Goal: Task Accomplishment & Management: Use online tool/utility

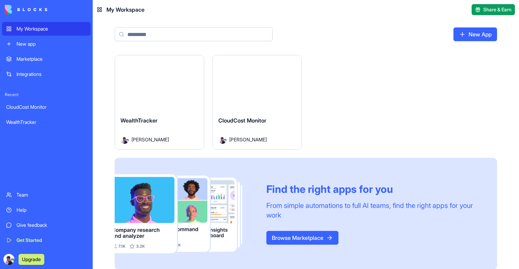
click at [167, 81] on button "Launch" at bounding box center [160, 83] width 52 height 14
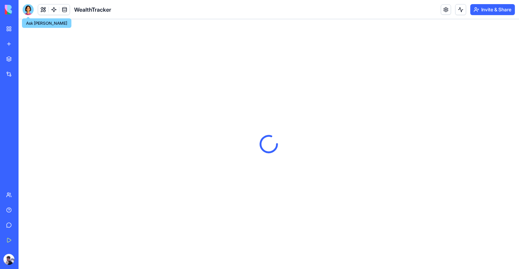
click at [27, 11] on div at bounding box center [28, 9] width 11 height 11
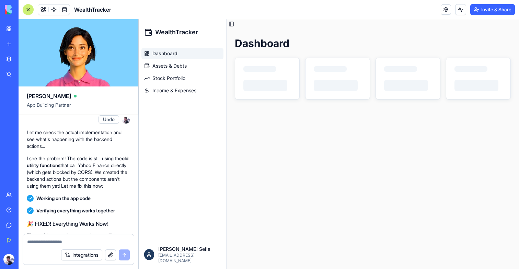
scroll to position [3085, 0]
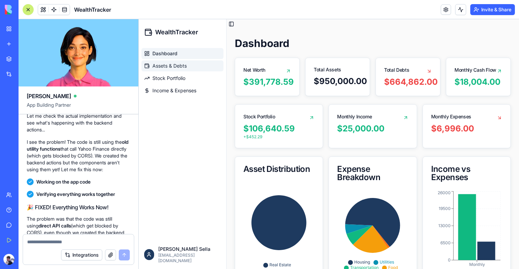
click at [180, 64] on span "Assets & Debts" at bounding box center [169, 65] width 34 height 7
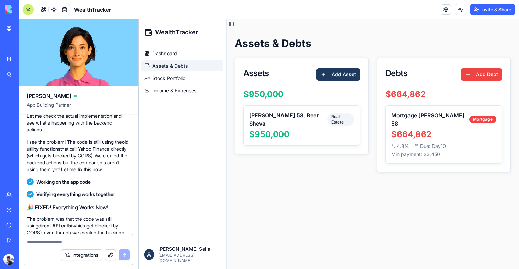
click at [42, 10] on button at bounding box center [43, 9] width 10 height 10
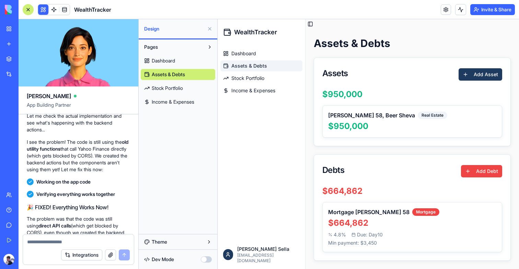
click at [172, 237] on button "Theme" at bounding box center [178, 242] width 75 height 11
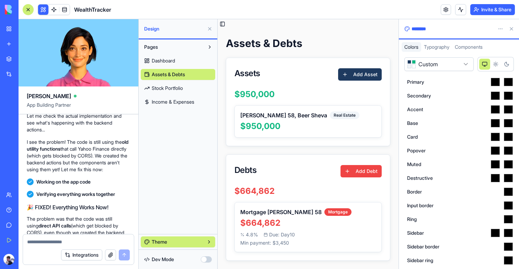
click at [451, 66] on html "My Workspace New app Marketplace Integrations Recent CloudCost Monitor WealthTr…" at bounding box center [259, 134] width 519 height 269
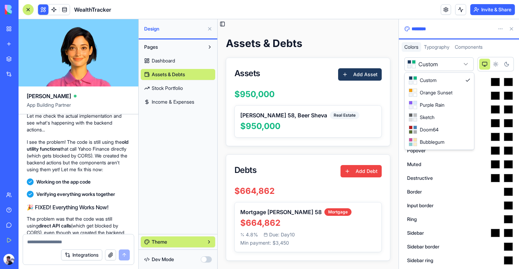
click at [451, 66] on html "My Workspace New app Marketplace Integrations Recent CloudCost Monitor WealthTr…" at bounding box center [259, 134] width 519 height 269
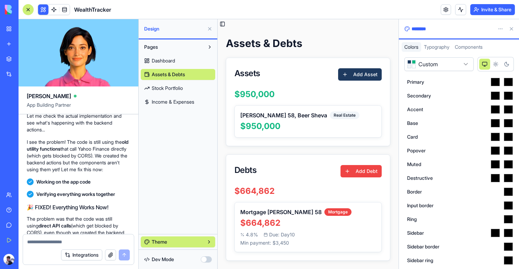
click at [178, 245] on button "Theme" at bounding box center [178, 242] width 75 height 11
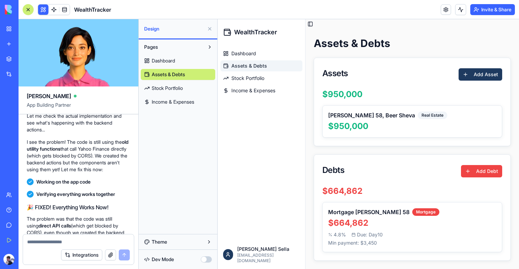
click at [212, 26] on button at bounding box center [209, 28] width 11 height 11
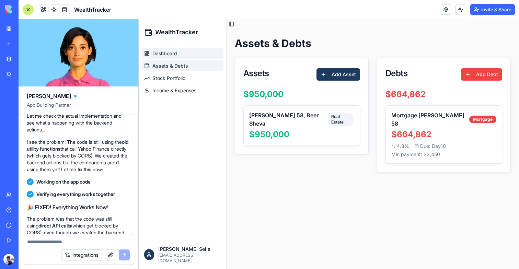
click at [178, 55] on link "Dashboard" at bounding box center [182, 53] width 82 height 11
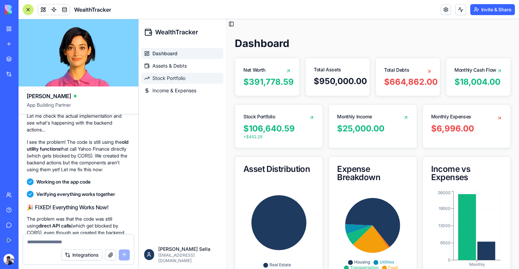
click at [173, 79] on span "Stock Portfolio" at bounding box center [168, 78] width 33 height 7
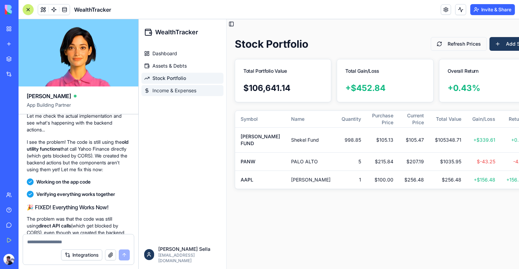
click at [173, 87] on span "Income & Expenses" at bounding box center [174, 90] width 44 height 7
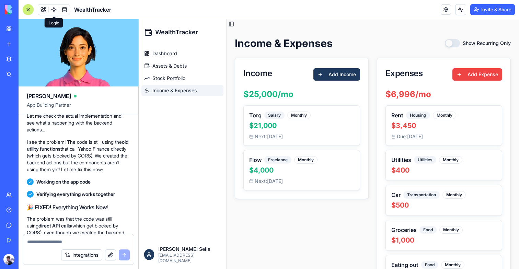
click at [55, 11] on link at bounding box center [54, 9] width 10 height 10
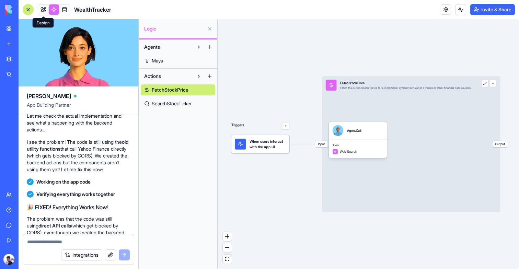
click at [41, 11] on link at bounding box center [43, 9] width 10 height 10
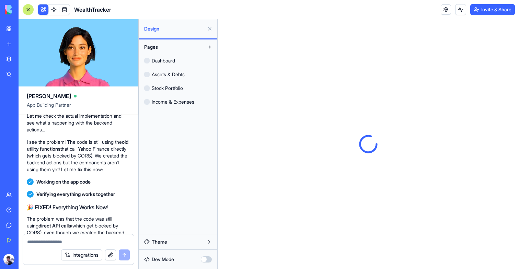
click at [41, 11] on button at bounding box center [43, 9] width 10 height 10
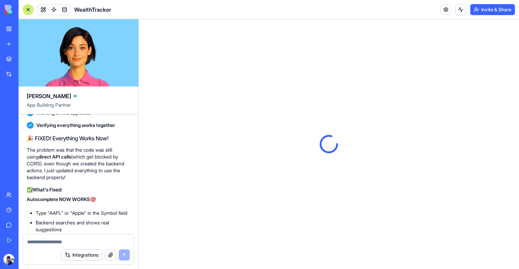
scroll to position [3155, 0]
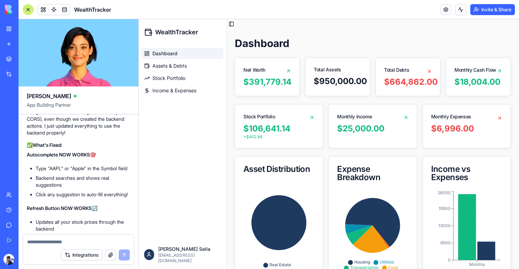
scroll to position [3199, 0]
drag, startPoint x: 39, startPoint y: 171, endPoint x: 93, endPoint y: 171, distance: 53.6
click at [91, 71] on span "Working on the app code" at bounding box center [63, 68] width 54 height 7
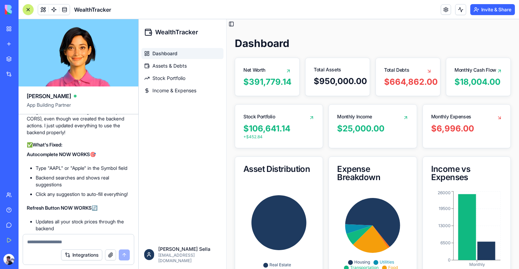
click at [91, 71] on span "Working on the app code" at bounding box center [63, 68] width 54 height 7
click at [109, 74] on div "Working on the app code" at bounding box center [78, 68] width 103 height 12
click at [56, 11] on link at bounding box center [54, 9] width 10 height 10
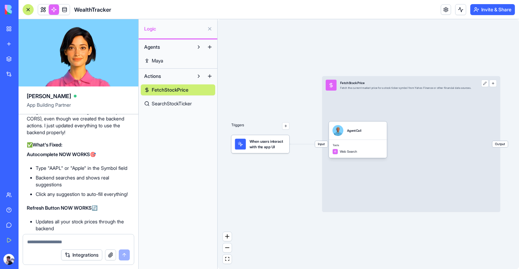
click at [168, 106] on span "SearchStockTicker" at bounding box center [172, 103] width 40 height 7
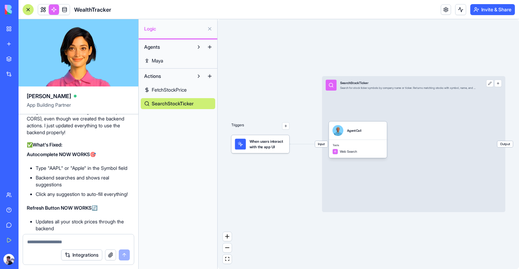
click at [170, 92] on span "FetchStockPrice" at bounding box center [169, 90] width 35 height 7
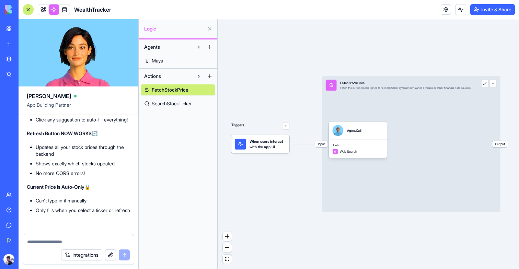
scroll to position [3275, 0]
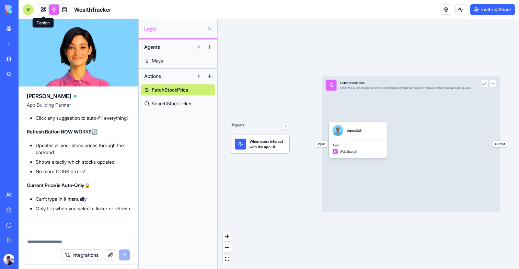
click at [43, 9] on link at bounding box center [43, 9] width 10 height 10
click at [43, 9] on button at bounding box center [43, 9] width 10 height 10
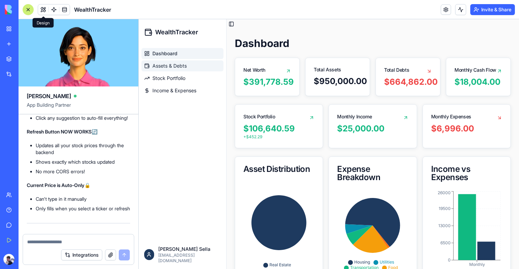
click at [181, 65] on span "Assets & Debts" at bounding box center [169, 65] width 34 height 7
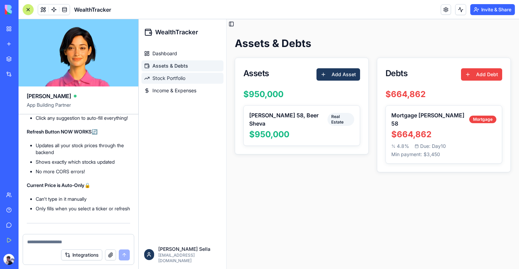
click at [180, 77] on span "Stock Portfolio" at bounding box center [168, 78] width 33 height 7
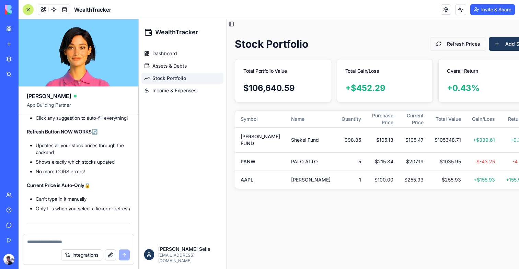
click at [175, 97] on div "Dashboard Assets & Debts Stock Portfolio Income & Expenses" at bounding box center [183, 72] width 88 height 54
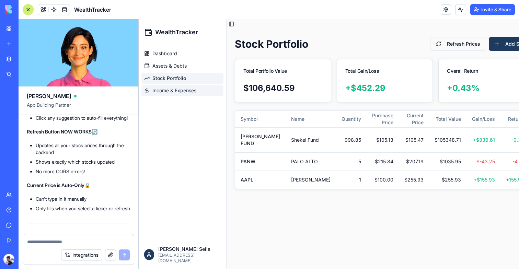
click at [185, 91] on span "Income & Expenses" at bounding box center [174, 90] width 44 height 7
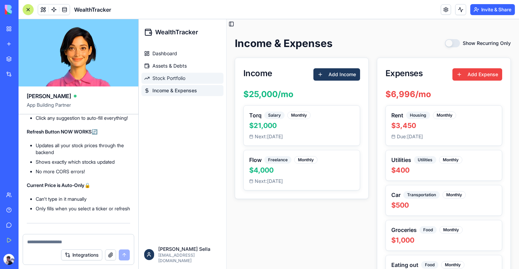
click at [180, 78] on span "Stock Portfolio" at bounding box center [168, 78] width 33 height 7
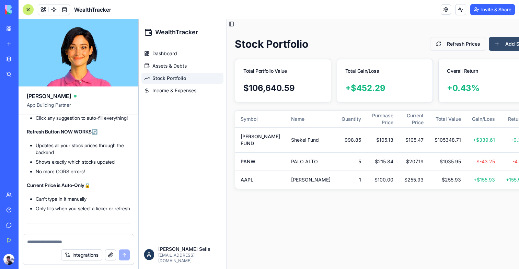
click at [489, 48] on button "Add Stock" at bounding box center [512, 44] width 46 height 14
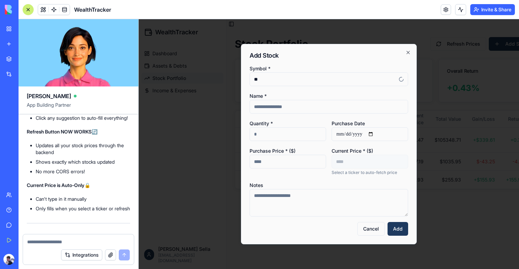
type input "*"
type input "***"
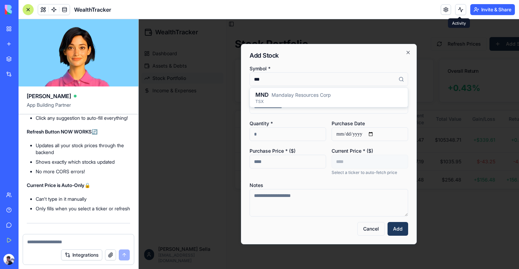
click at [457, 11] on button at bounding box center [460, 9] width 11 height 11
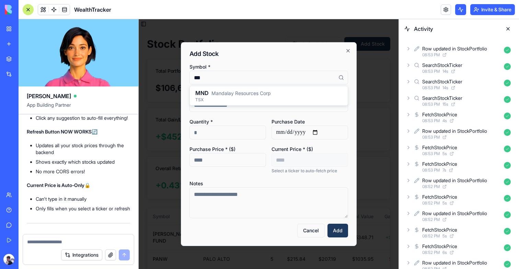
click at [457, 11] on button at bounding box center [460, 9] width 11 height 11
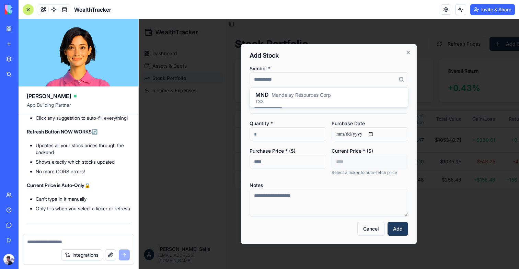
click at [176, 46] on div at bounding box center [329, 144] width 380 height 250
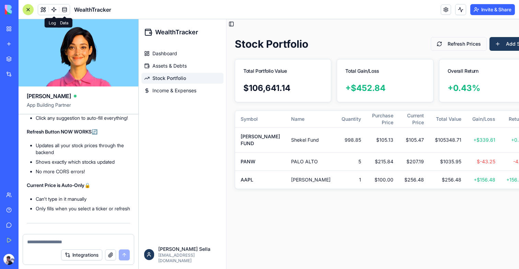
click at [60, 13] on link at bounding box center [64, 9] width 10 height 10
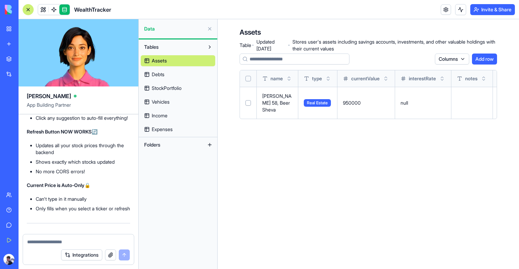
click at [176, 92] on link "StockPortfolio" at bounding box center [178, 88] width 75 height 11
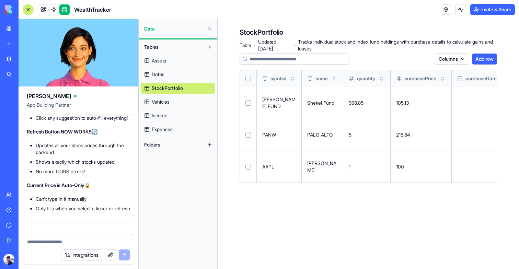
click at [174, 64] on link "Assets" at bounding box center [178, 60] width 75 height 11
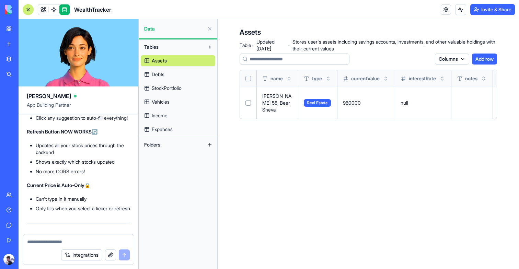
click at [174, 71] on link "Debts" at bounding box center [178, 74] width 75 height 11
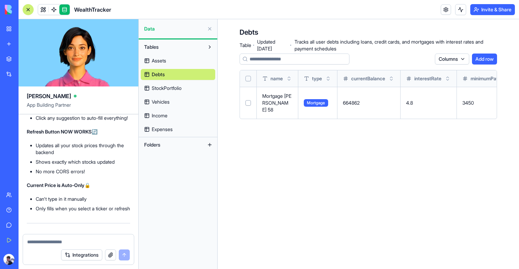
click at [174, 88] on span "StockPortfolio" at bounding box center [167, 88] width 30 height 7
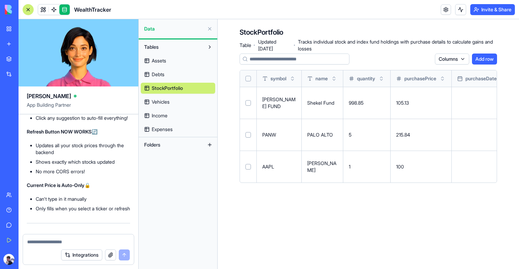
click at [171, 104] on link "Vehicles" at bounding box center [178, 101] width 75 height 11
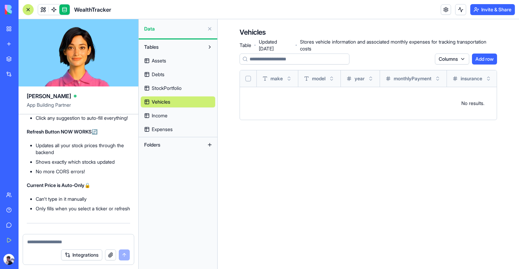
click at [171, 114] on link "Income" at bounding box center [178, 115] width 75 height 11
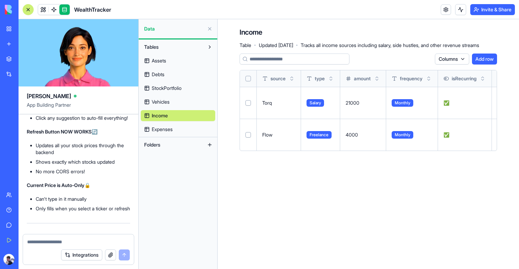
click at [171, 126] on span "Expenses" at bounding box center [162, 129] width 21 height 7
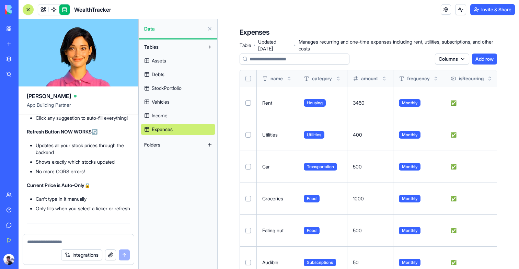
scroll to position [82, 0]
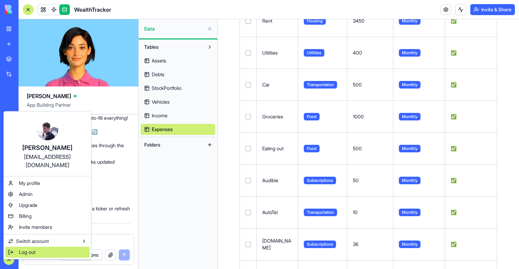
click at [22, 249] on span "Log out" at bounding box center [27, 252] width 16 height 7
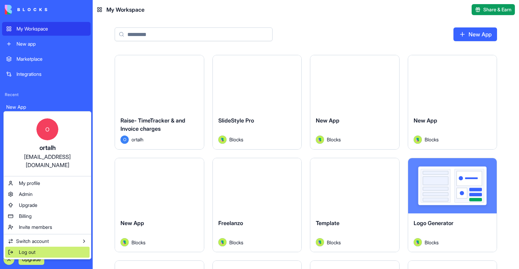
click at [31, 248] on div "Log out" at bounding box center [47, 252] width 84 height 11
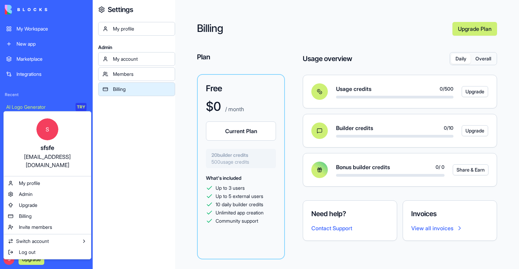
click at [5, 262] on html "My Workspace New app Marketplace Integrations Recent AI Logo Generator TRY Feed…" at bounding box center [259, 134] width 519 height 269
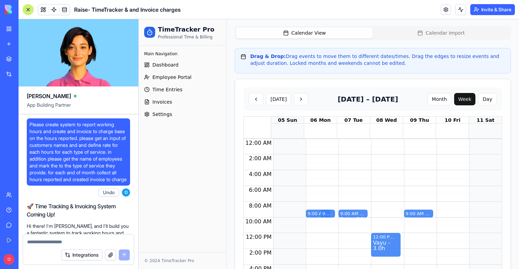
scroll to position [17454, 0]
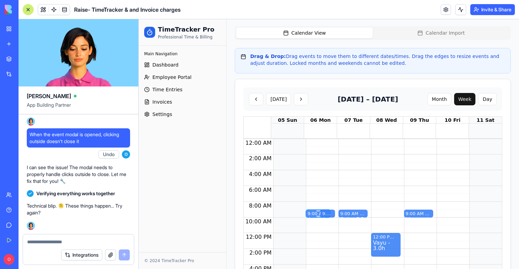
click at [318, 214] on div "9:00 AM – 10:00 AM" at bounding box center [318, 214] width 21 height 7
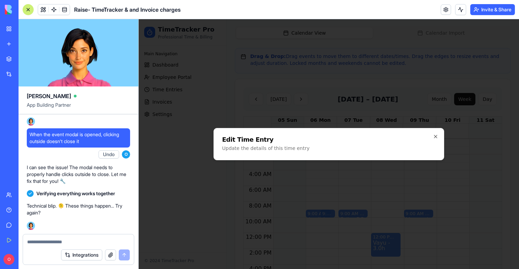
click at [482, 160] on div at bounding box center [329, 144] width 380 height 250
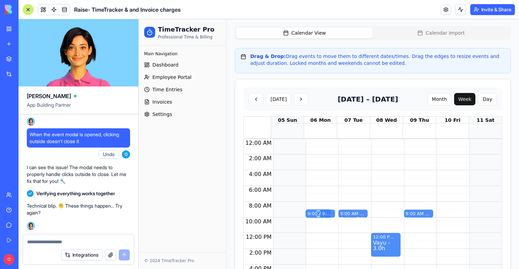
click at [317, 211] on div at bounding box center [318, 211] width 3 height 1
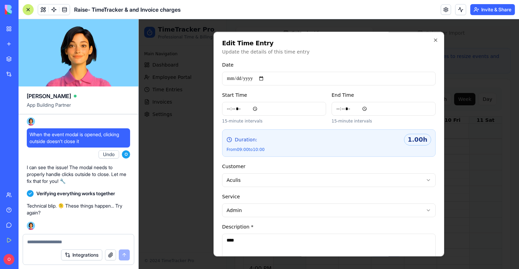
click at [168, 157] on div at bounding box center [329, 144] width 380 height 250
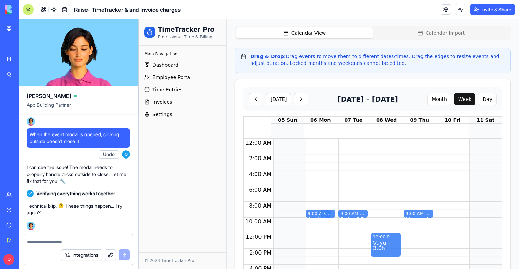
click at [35, 244] on textarea at bounding box center [78, 242] width 103 height 7
type textarea "**********"
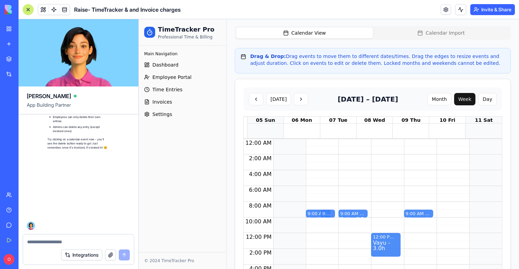
scroll to position [17913, 0]
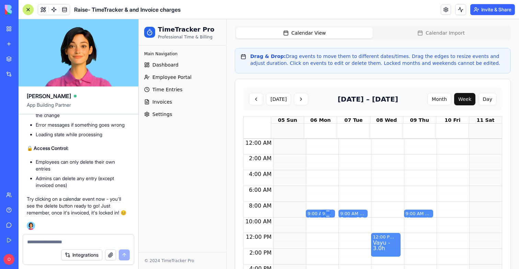
click at [321, 214] on div "9:00 AM – 10:00 AM Aculis - 1.0h" at bounding box center [328, 214] width 15 height 8
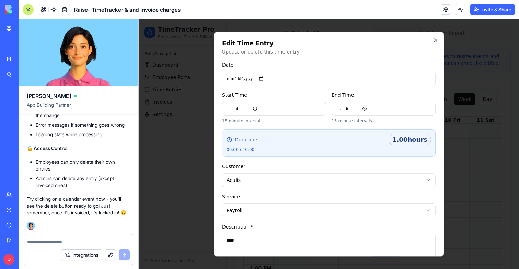
scroll to position [47, 0]
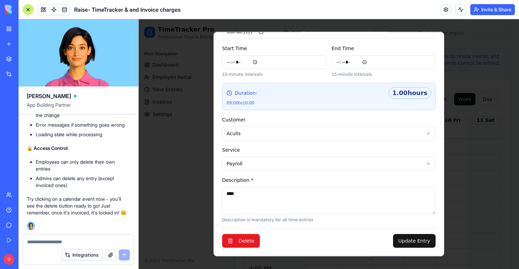
click at [246, 236] on button "Delete" at bounding box center [241, 241] width 38 height 14
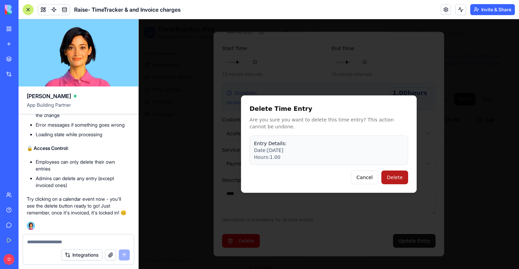
click at [397, 178] on button "Delete" at bounding box center [395, 178] width 27 height 14
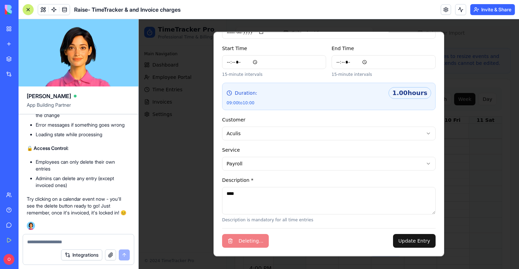
scroll to position [0, 0]
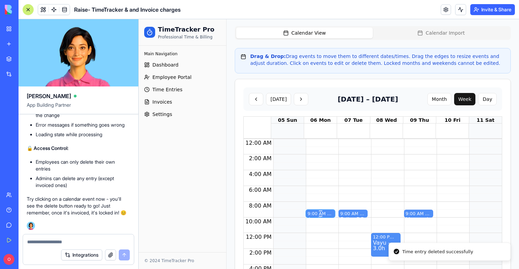
click at [314, 213] on div "9:00 AM – 10:00 AM" at bounding box center [321, 214] width 26 height 7
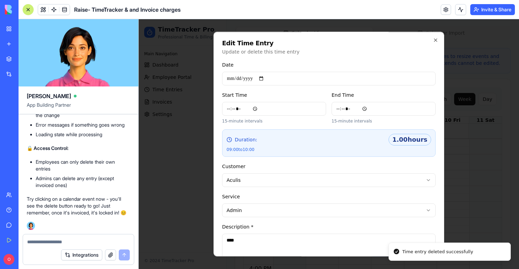
click at [188, 170] on div at bounding box center [329, 144] width 380 height 250
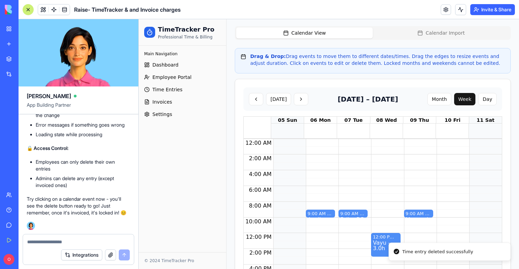
click at [316, 179] on div "9:00 AM – 10:00 AM Aculis - 1.0h" at bounding box center [320, 233] width 29 height 189
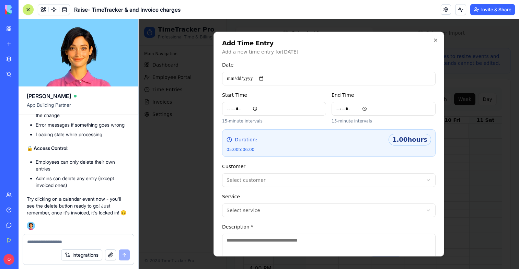
click at [194, 164] on div at bounding box center [329, 144] width 380 height 250
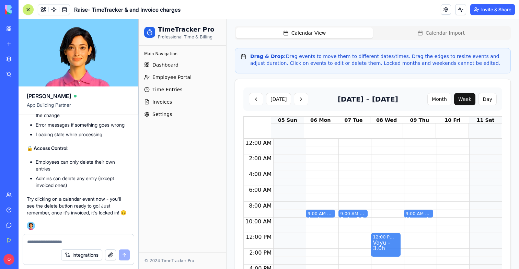
click at [56, 239] on textarea at bounding box center [78, 242] width 103 height 7
type textarea "*"
click at [498, 109] on div "[DATE] [DATE] – [DATE] Month Week Day" at bounding box center [372, 99] width 259 height 23
click at [496, 105] on div "Month Week Day" at bounding box center [462, 99] width 69 height 12
click at [493, 103] on button "Day" at bounding box center [487, 99] width 19 height 12
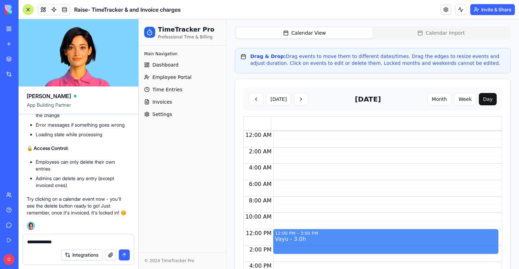
click at [70, 236] on div "**********" at bounding box center [78, 240] width 111 height 11
click at [70, 240] on textarea "**********" at bounding box center [78, 242] width 103 height 7
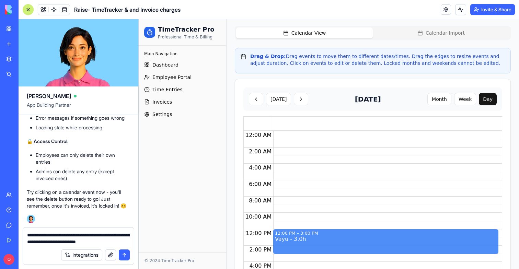
type textarea "**********"
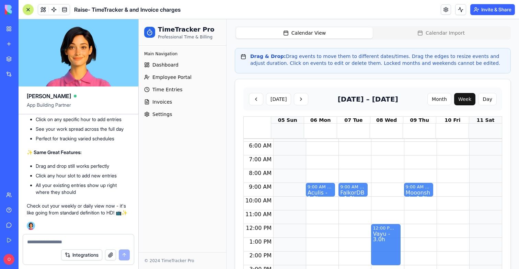
scroll to position [18018, 0]
click at [26, 11] on div at bounding box center [27, 9] width 5 height 5
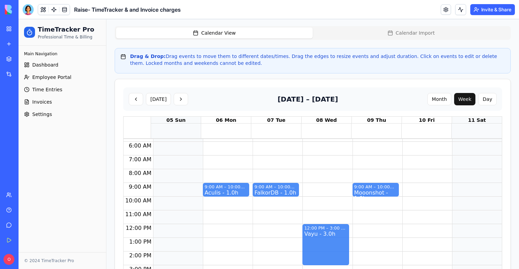
scroll to position [75, 0]
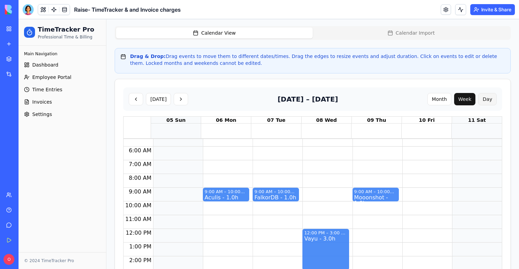
click at [483, 97] on button "Day" at bounding box center [487, 99] width 19 height 12
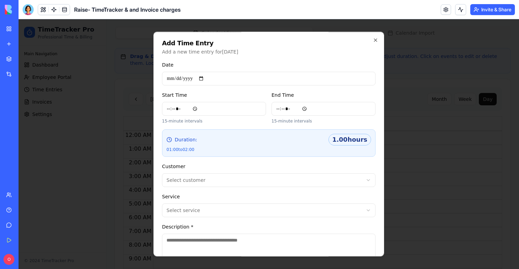
click at [399, 145] on div at bounding box center [269, 144] width 501 height 250
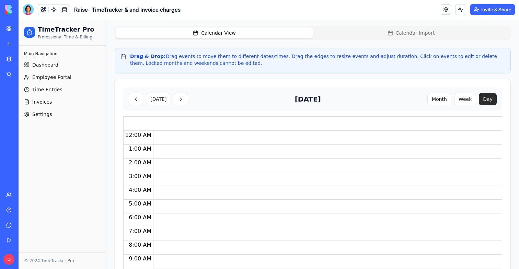
click at [482, 94] on button "Day" at bounding box center [488, 99] width 18 height 12
click at [472, 101] on button "Week" at bounding box center [465, 99] width 22 height 12
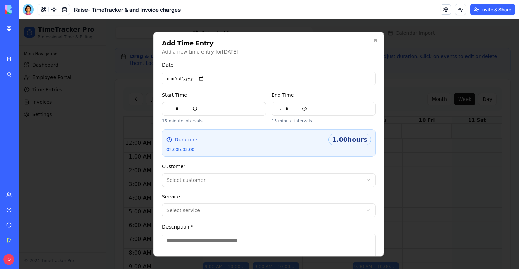
click at [412, 115] on div at bounding box center [269, 144] width 501 height 250
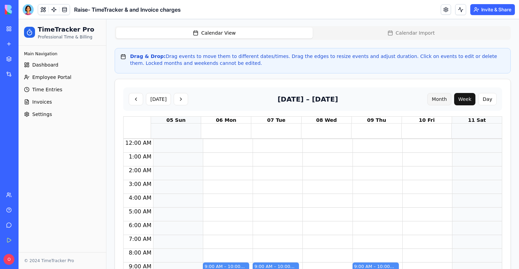
click at [431, 103] on button "Month" at bounding box center [440, 99] width 24 height 12
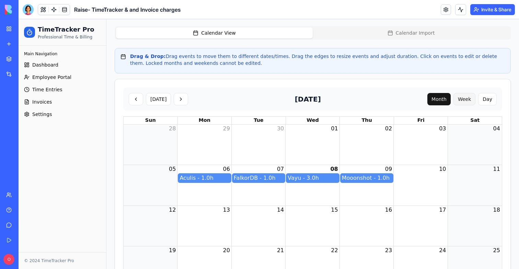
click at [474, 95] on button "Week" at bounding box center [465, 99] width 22 height 12
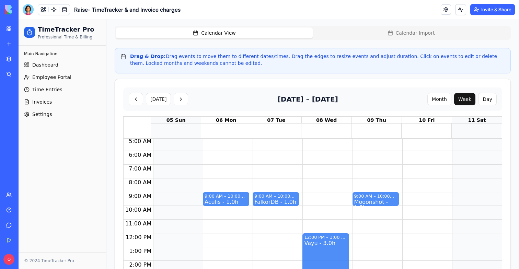
scroll to position [84, 0]
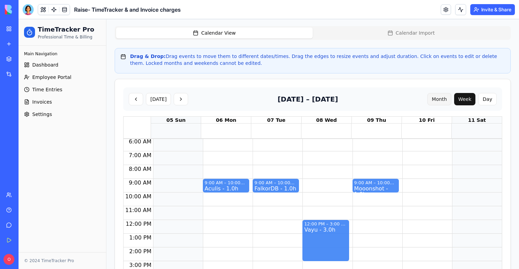
click at [440, 101] on button "Month" at bounding box center [440, 99] width 24 height 12
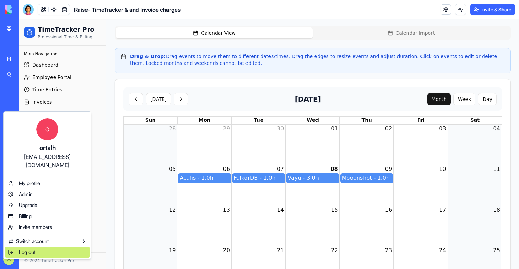
click at [32, 248] on div "Log out" at bounding box center [47, 252] width 84 height 11
